Goal: Contribute content: Contribute content

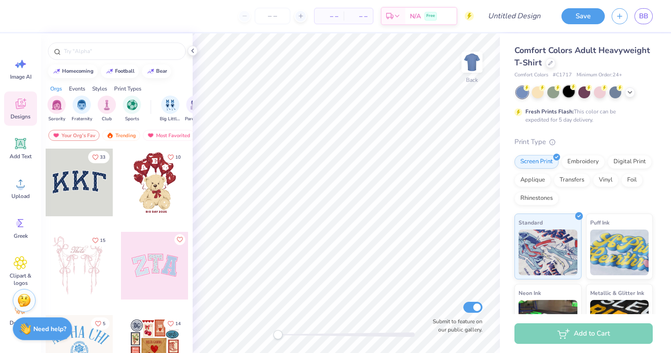
click at [569, 94] on div at bounding box center [569, 91] width 12 height 12
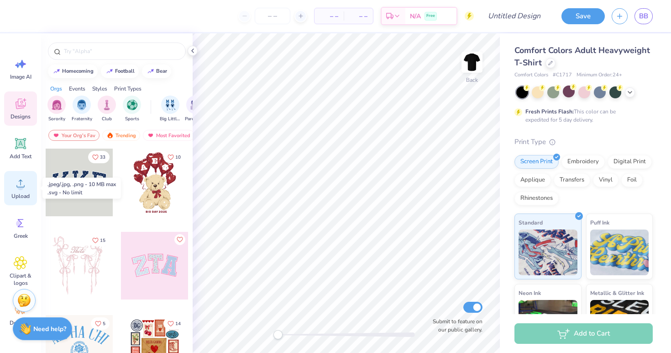
click at [18, 183] on icon at bounding box center [21, 183] width 14 height 14
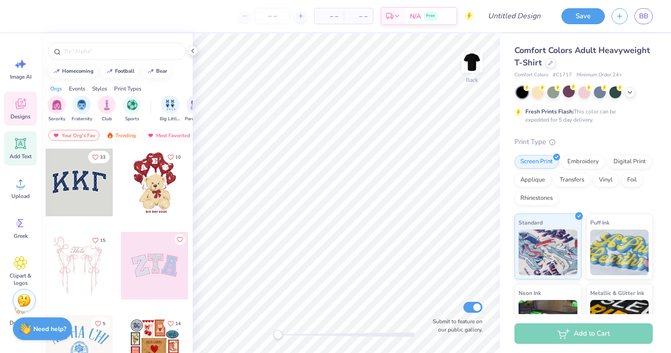
click at [23, 158] on span "Add Text" at bounding box center [21, 156] width 22 height 7
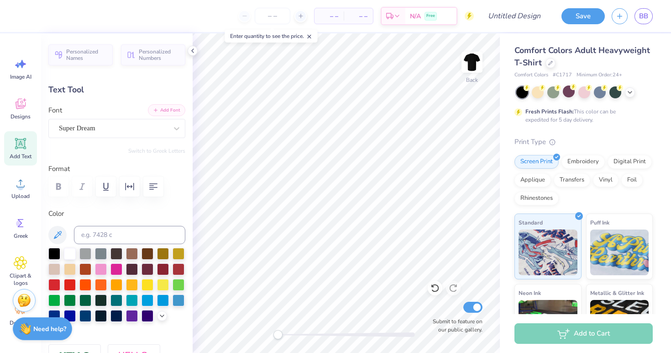
click at [163, 108] on button "Add Font" at bounding box center [166, 110] width 37 height 12
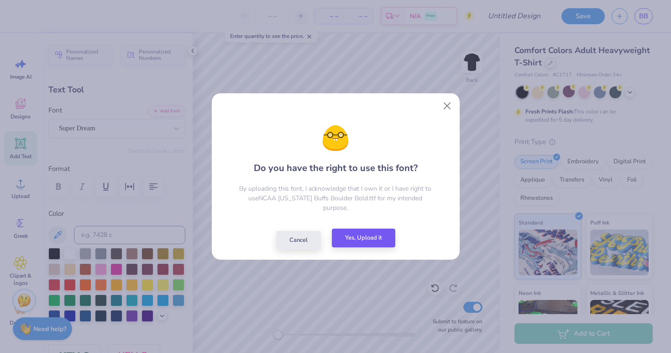
click at [376, 233] on button "Yes, Upload it" at bounding box center [363, 237] width 63 height 19
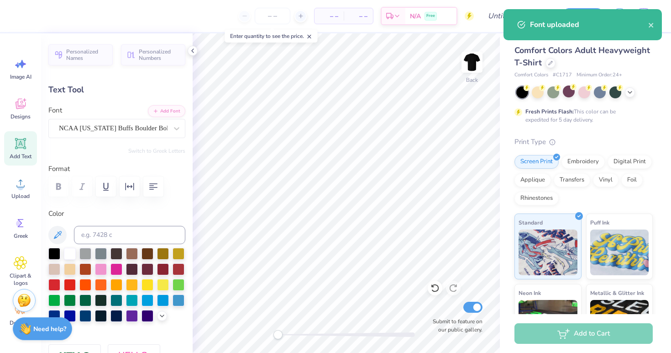
type textarea "T"
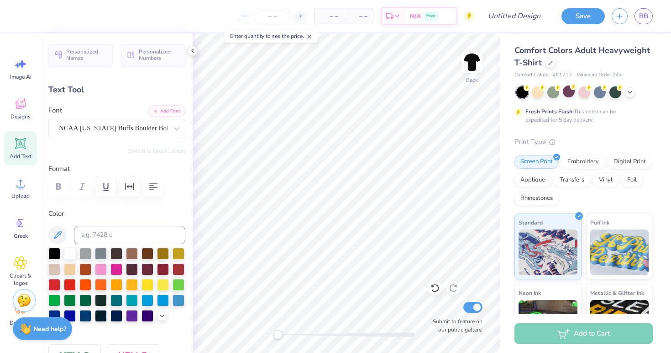
scroll to position [0, 2]
type textarea "[US_STATE] CLUB SOCCER"
type input "10.51"
type input "4.39"
type input "5.52"
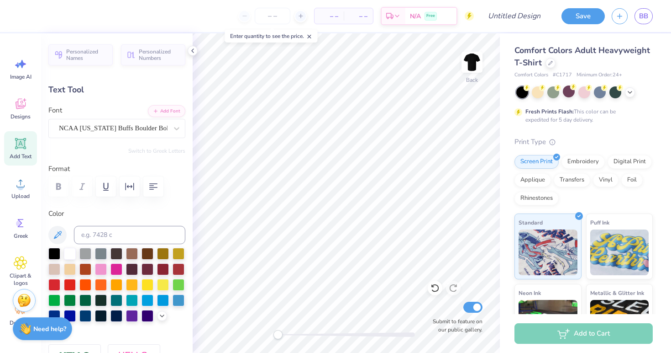
scroll to position [0, 0]
click at [153, 184] on icon "button" at bounding box center [153, 186] width 11 height 11
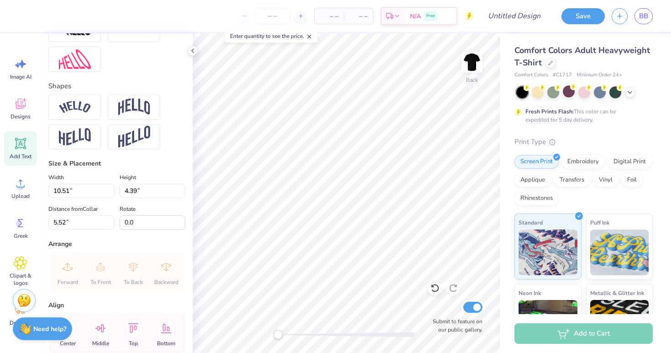
scroll to position [363, 0]
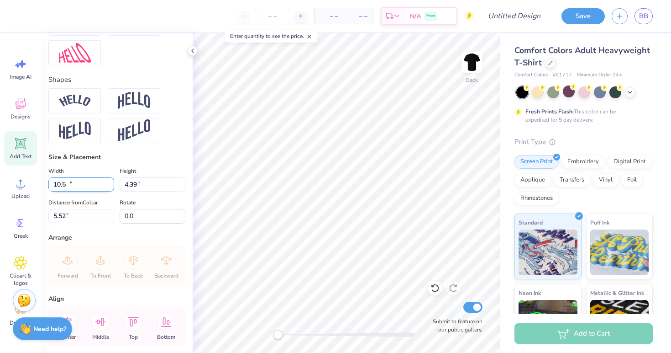
click at [111, 187] on input "10.5" at bounding box center [81, 184] width 66 height 14
type input "10.49"
click at [111, 187] on input "10.49" at bounding box center [81, 184] width 66 height 14
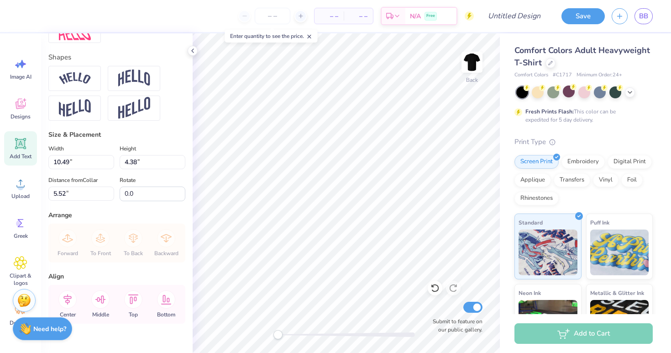
scroll to position [0, 0]
click at [182, 161] on input "4.39" at bounding box center [153, 162] width 66 height 14
click at [182, 161] on input "4.4" at bounding box center [153, 162] width 66 height 14
click at [182, 161] on input "4.41" at bounding box center [153, 162] width 66 height 14
type input "4.4"
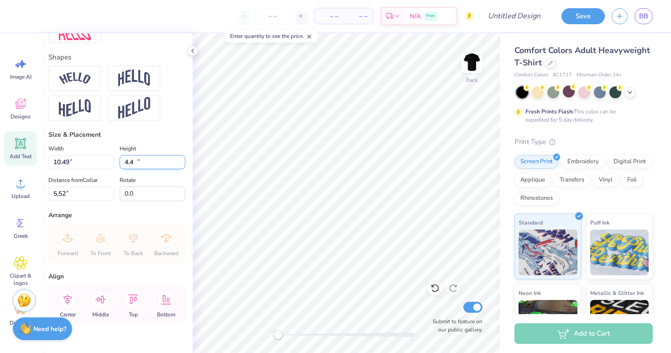
click at [182, 163] on input "4.4" at bounding box center [153, 162] width 66 height 14
type input "10.54"
type input "4.40"
type input "5.51"
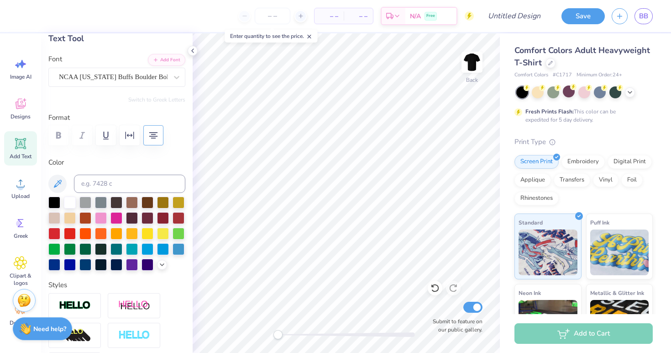
scroll to position [51, 0]
click at [132, 137] on icon "button" at bounding box center [129, 135] width 11 height 11
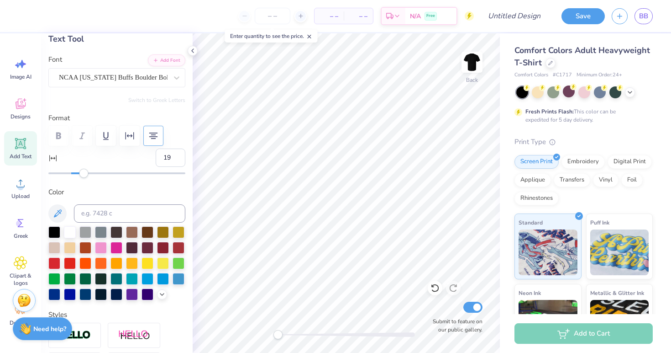
type input "20"
drag, startPoint x: 74, startPoint y: 174, endPoint x: 94, endPoint y: 175, distance: 20.2
click at [94, 175] on div "Accessibility label" at bounding box center [93, 172] width 9 height 9
type input "-10"
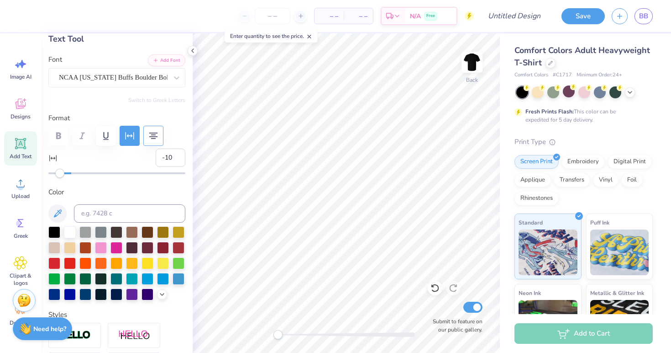
drag, startPoint x: 94, startPoint y: 175, endPoint x: 61, endPoint y: 174, distance: 32.9
click at [60, 174] on div "Accessibility label" at bounding box center [59, 172] width 9 height 9
type input "-2"
drag, startPoint x: 61, startPoint y: 174, endPoint x: 69, endPoint y: 174, distance: 8.7
click at [69, 174] on div "Accessibility label" at bounding box center [68, 172] width 9 height 9
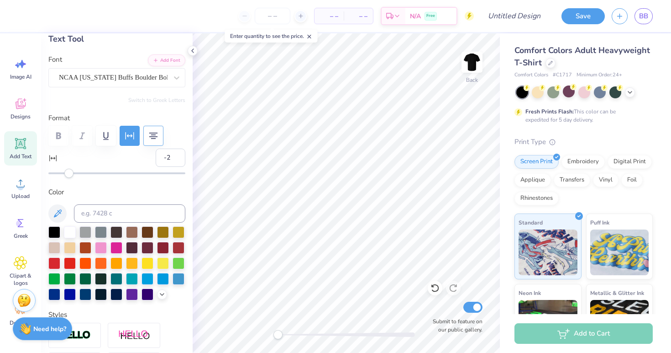
click at [137, 194] on label "Color" at bounding box center [116, 192] width 137 height 11
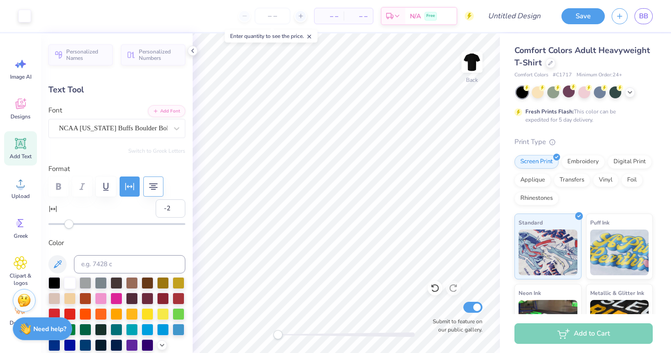
scroll to position [0, 0]
click at [24, 147] on icon at bounding box center [20, 143] width 9 height 9
type input "5.59"
type input "1.62"
type input "11.69"
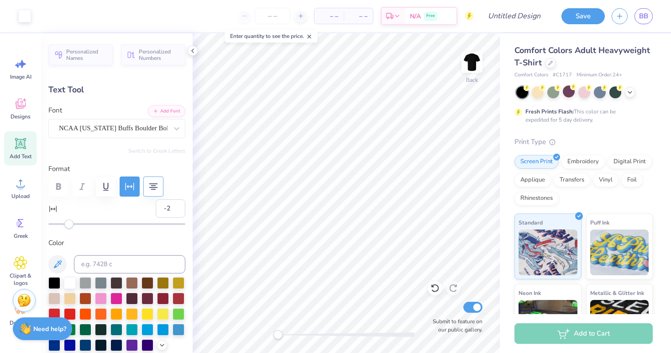
type input "0"
click at [170, 126] on div at bounding box center [176, 128] width 16 height 16
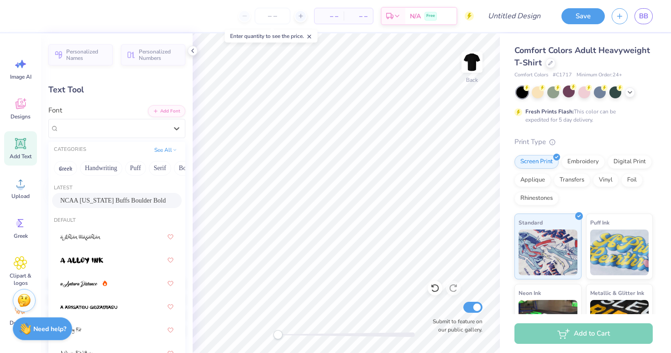
click at [114, 202] on span "NCAA [US_STATE] Buffs Boulder Bold" at bounding box center [112, 200] width 105 height 10
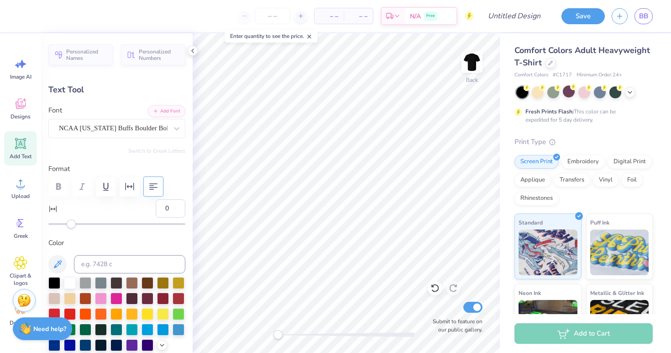
type textarea "T"
type textarea "[US_STATE]"
type input "10.07"
type input "4.40"
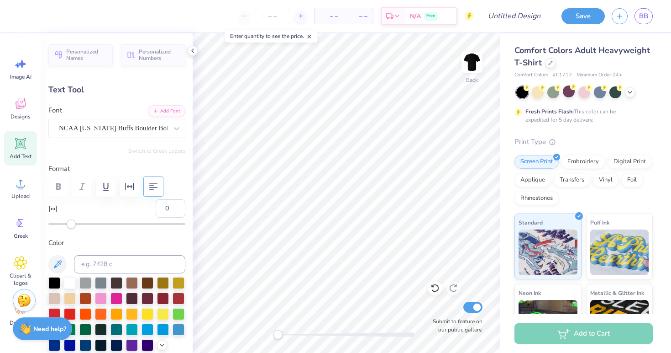
type input "5.51"
type input "-2"
type textarea "CLUB SOCCER"
type input "7.97"
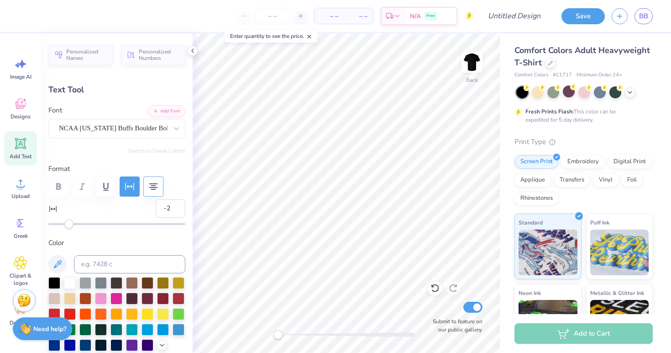
type input "1.61"
type input "11.69"
type input "0"
click at [539, 93] on div at bounding box center [538, 91] width 12 height 12
type input "4.99"
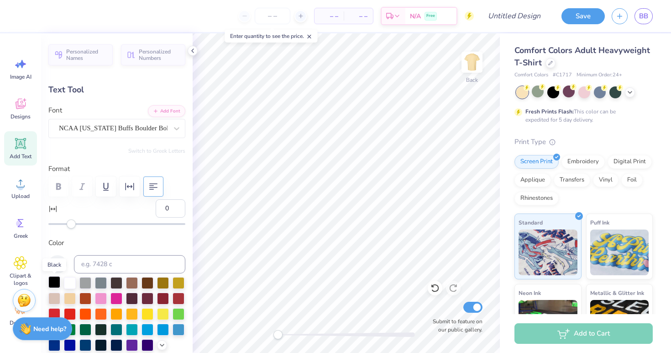
click at [55, 282] on div at bounding box center [54, 282] width 12 height 12
type input "10.07"
type input "1.62"
type input "6.90"
type input "-2"
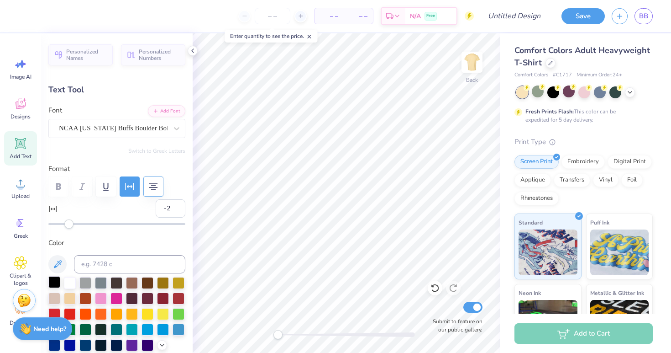
click at [57, 279] on div at bounding box center [54, 282] width 12 height 12
type input "7.97"
type input "1.61"
type input "4.99"
type input "0"
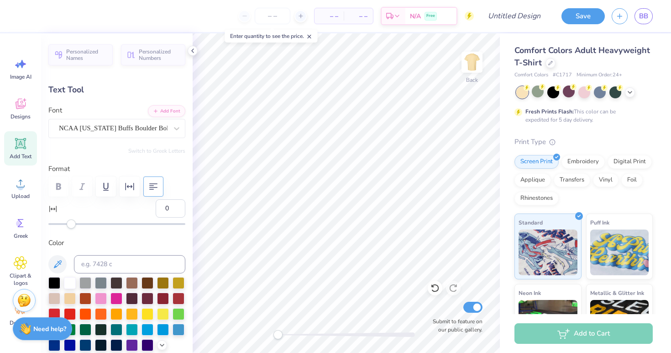
scroll to position [0, 1]
type input "5.29"
